Goal: Submit feedback/report problem: Submit feedback/report problem

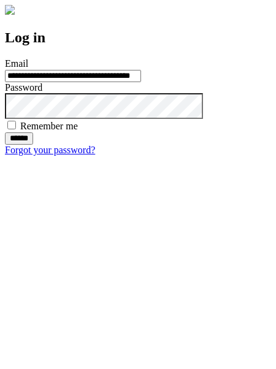
type input "**********"
click at [33, 145] on input "******" at bounding box center [19, 138] width 28 height 12
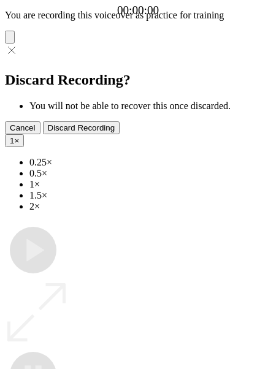
type input "**********"
